Goal: Check status: Check status

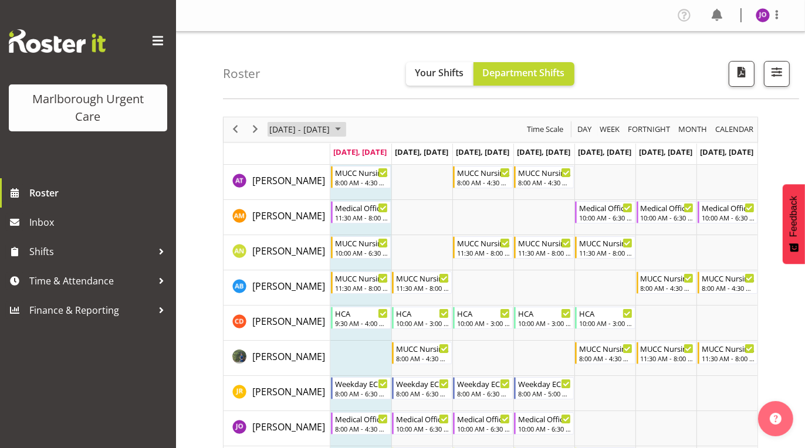
click at [345, 126] on span "September 2025" at bounding box center [338, 129] width 14 height 15
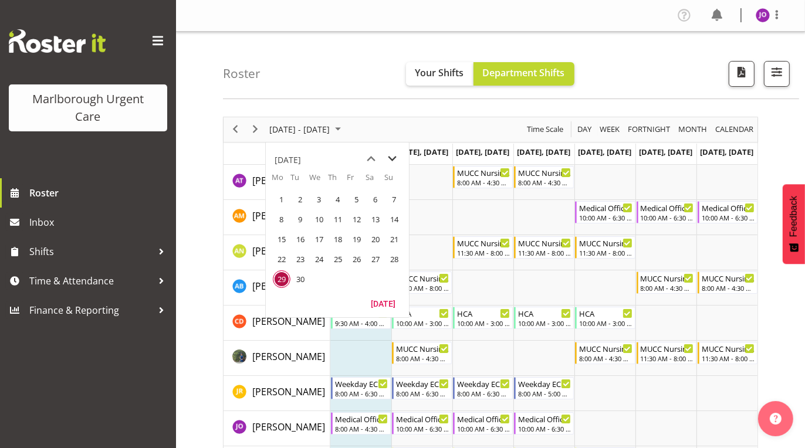
click at [395, 158] on span "next month" at bounding box center [393, 158] width 21 height 21
click at [319, 197] on span "1" at bounding box center [319, 200] width 18 height 18
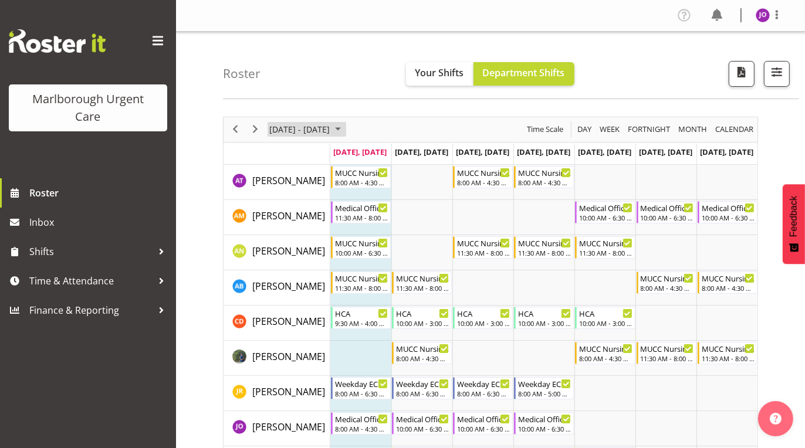
click at [345, 127] on span "October 2025" at bounding box center [338, 129] width 14 height 15
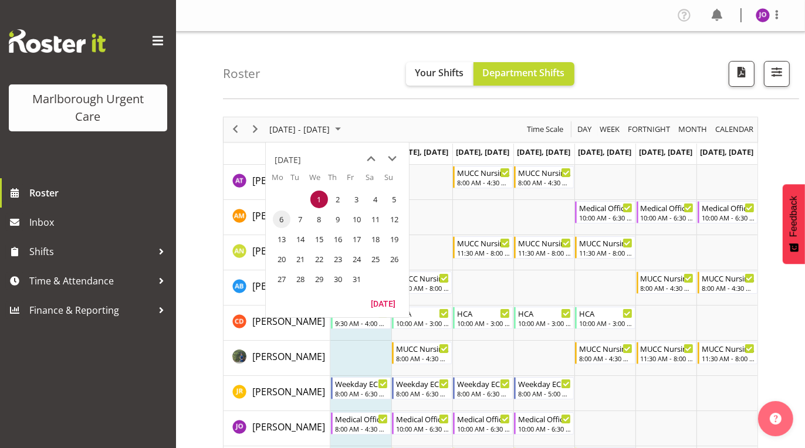
click at [280, 218] on span "6" at bounding box center [282, 220] width 18 height 18
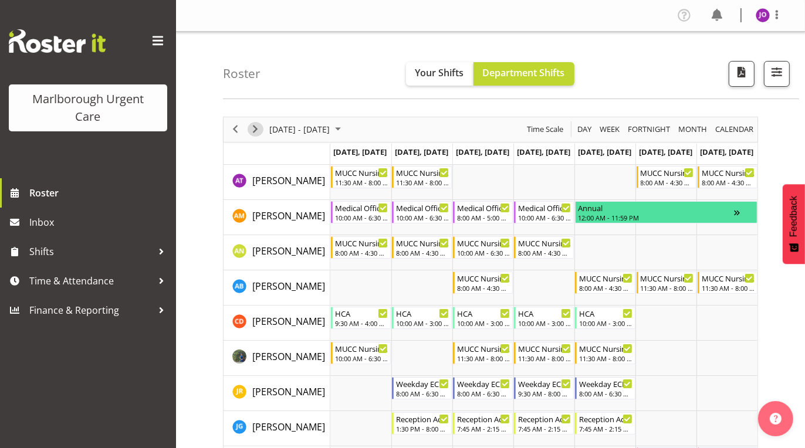
click at [257, 129] on span "Next" at bounding box center [255, 129] width 14 height 15
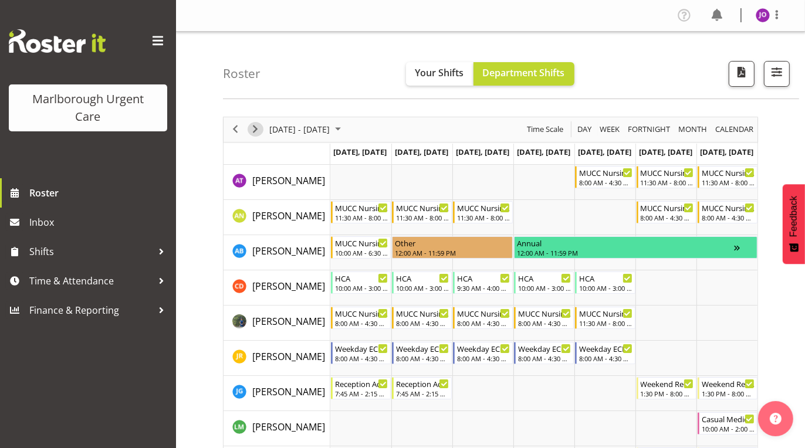
click at [256, 127] on span "Next" at bounding box center [255, 129] width 14 height 15
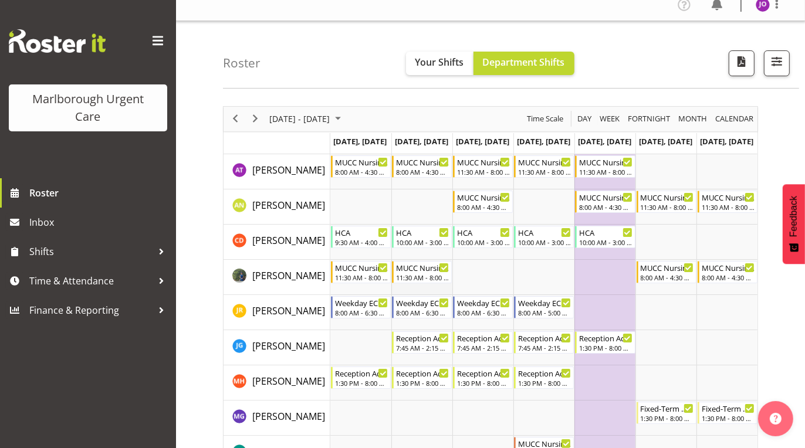
scroll to position [10, 0]
click at [259, 117] on span "Next" at bounding box center [255, 119] width 14 height 15
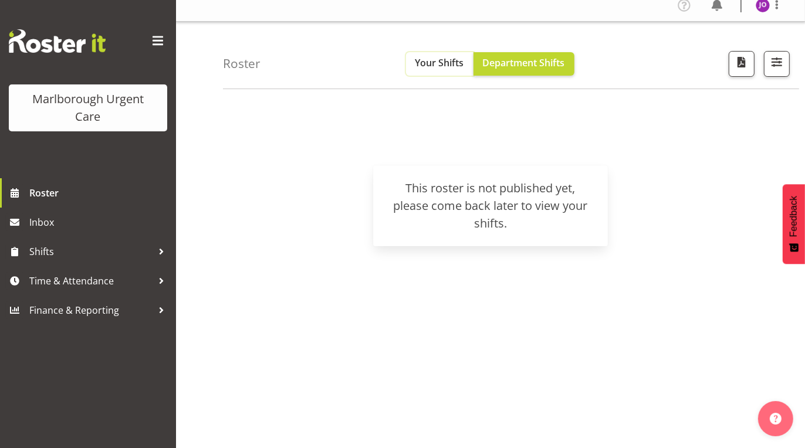
click at [442, 60] on span "Your Shifts" at bounding box center [439, 62] width 49 height 13
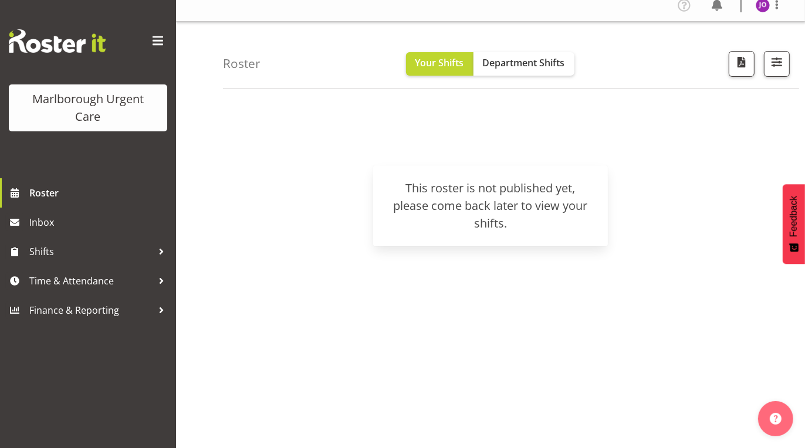
click at [236, 63] on h4 "Roster" at bounding box center [242, 63] width 38 height 13
click at [158, 40] on span at bounding box center [157, 41] width 19 height 19
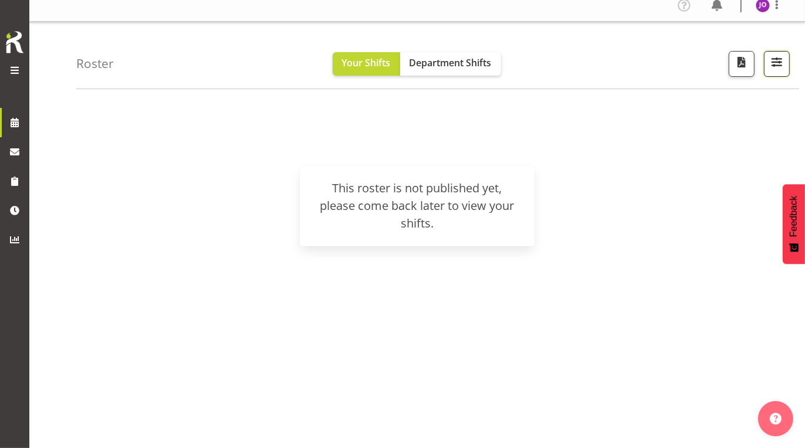
click at [779, 62] on span "button" at bounding box center [776, 62] width 15 height 15
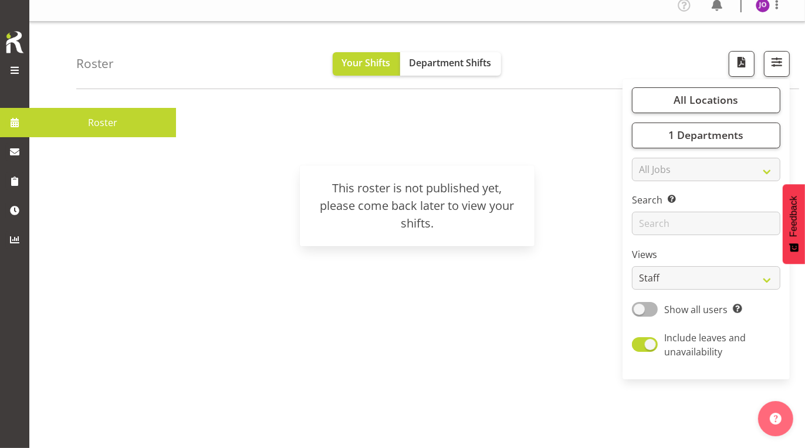
click at [17, 123] on span at bounding box center [15, 123] width 18 height 18
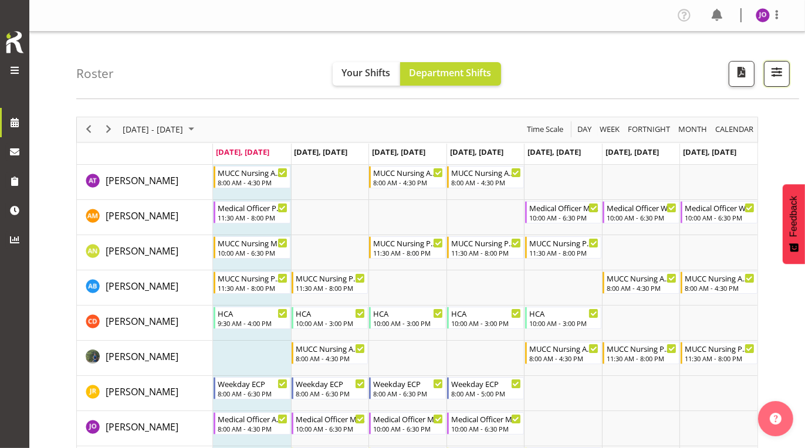
click at [774, 66] on span "button" at bounding box center [776, 72] width 15 height 15
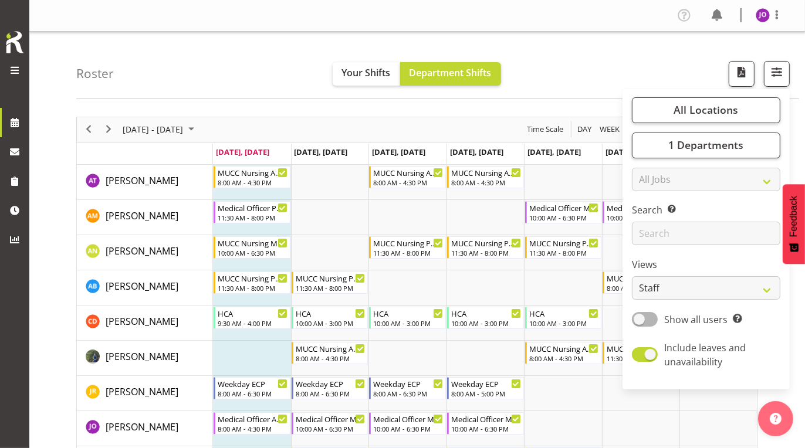
click at [16, 73] on span at bounding box center [15, 70] width 14 height 14
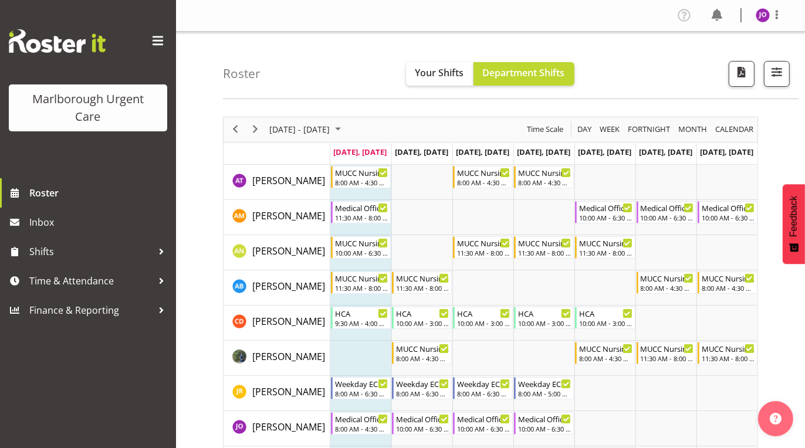
click at [154, 41] on span at bounding box center [157, 41] width 19 height 19
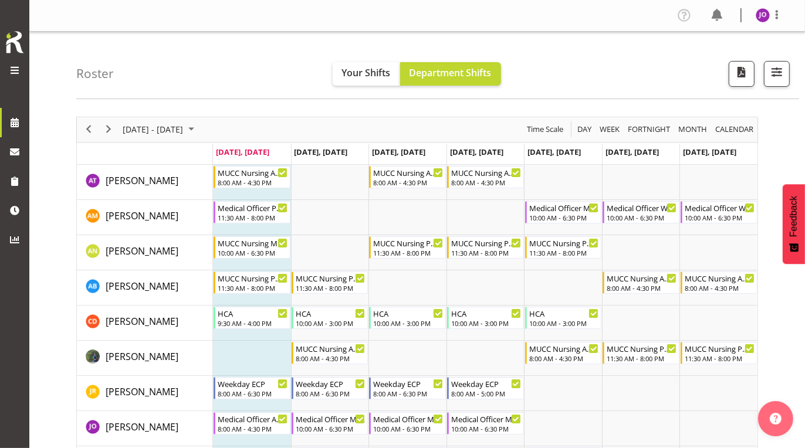
click at [24, 73] on div at bounding box center [14, 70] width 23 height 15
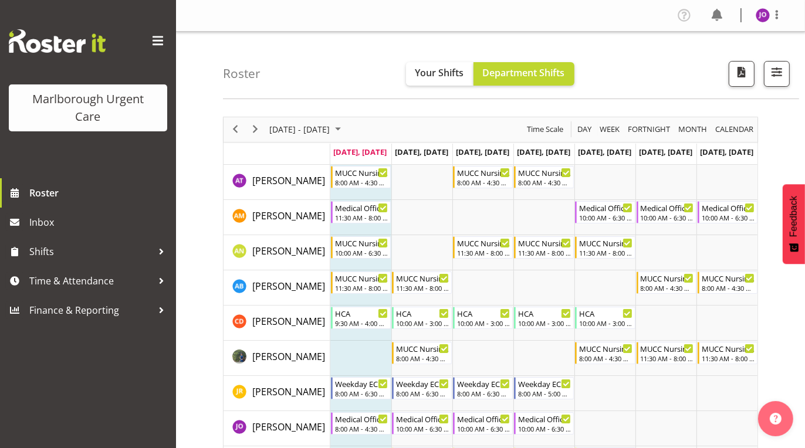
click at [160, 39] on span at bounding box center [157, 41] width 19 height 19
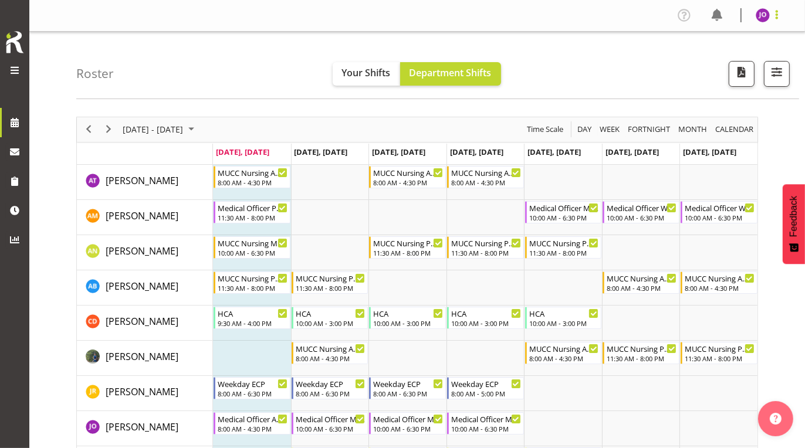
click at [775, 13] on span at bounding box center [777, 15] width 14 height 14
click at [709, 62] on link "Log Out" at bounding box center [727, 61] width 113 height 21
